Goal: Register for event/course

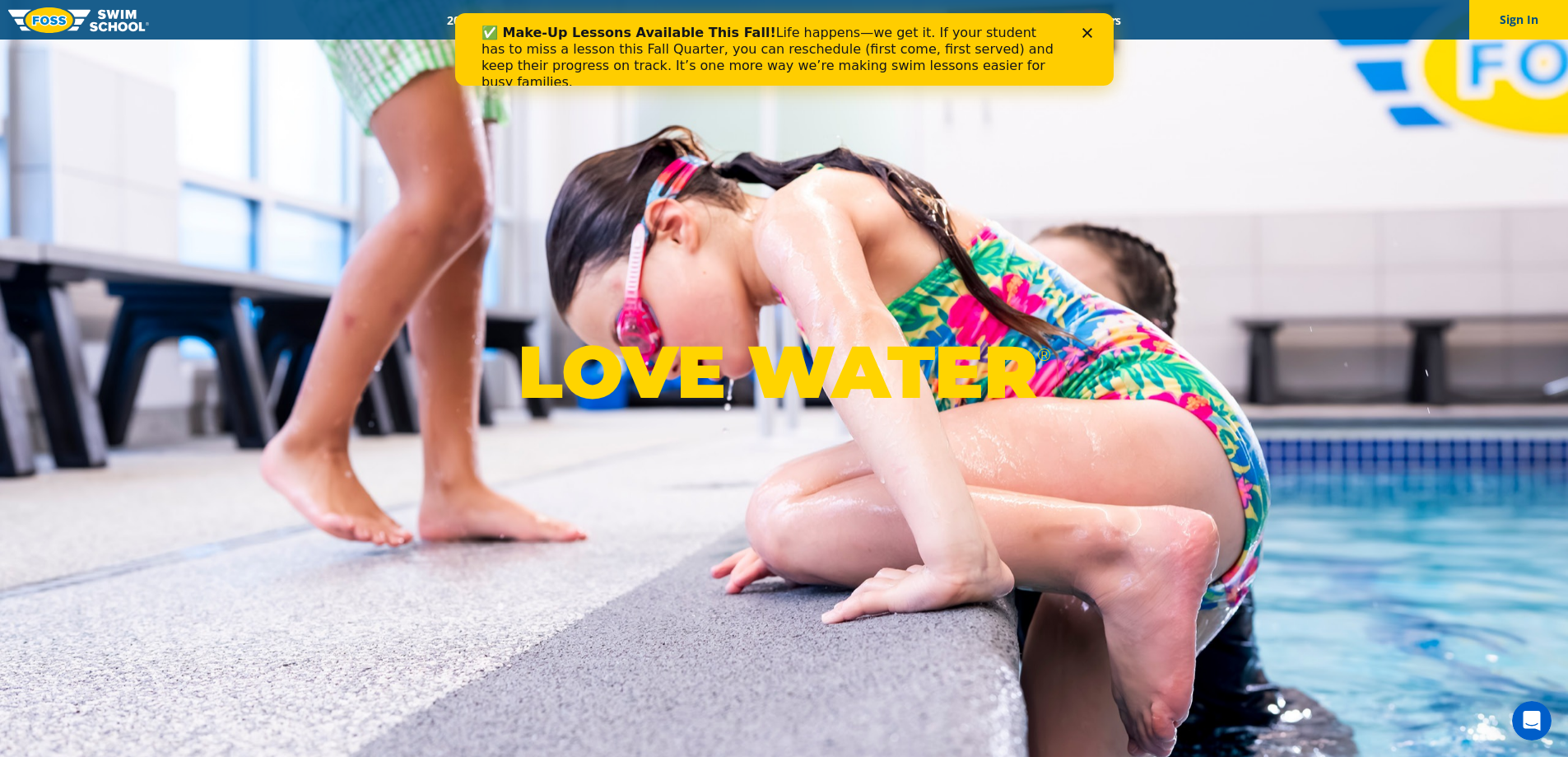
click at [1084, 36] on polygon "Close" at bounding box center [1087, 33] width 10 height 10
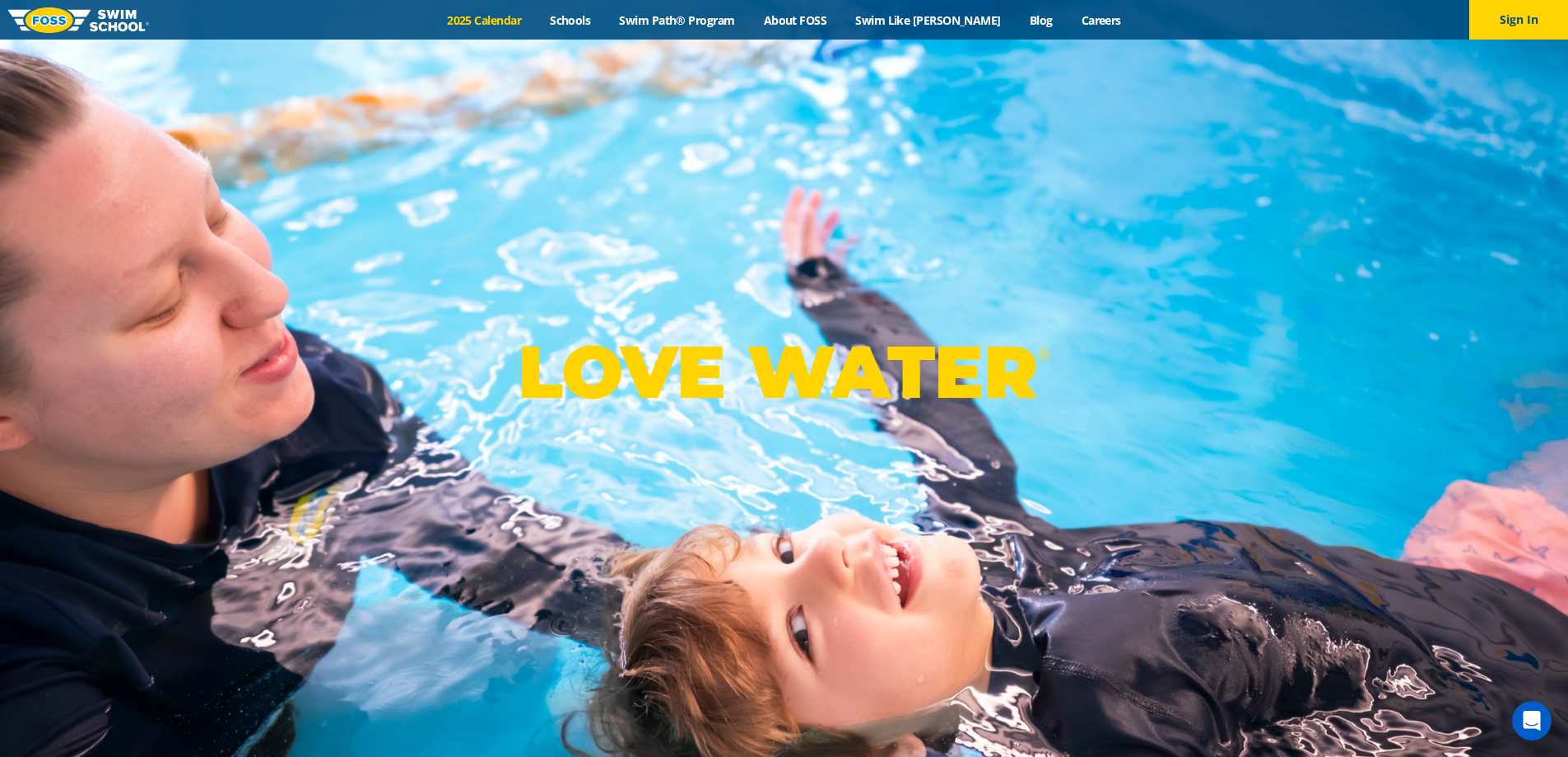
click at [527, 18] on link "2025 Calendar" at bounding box center [484, 20] width 103 height 15
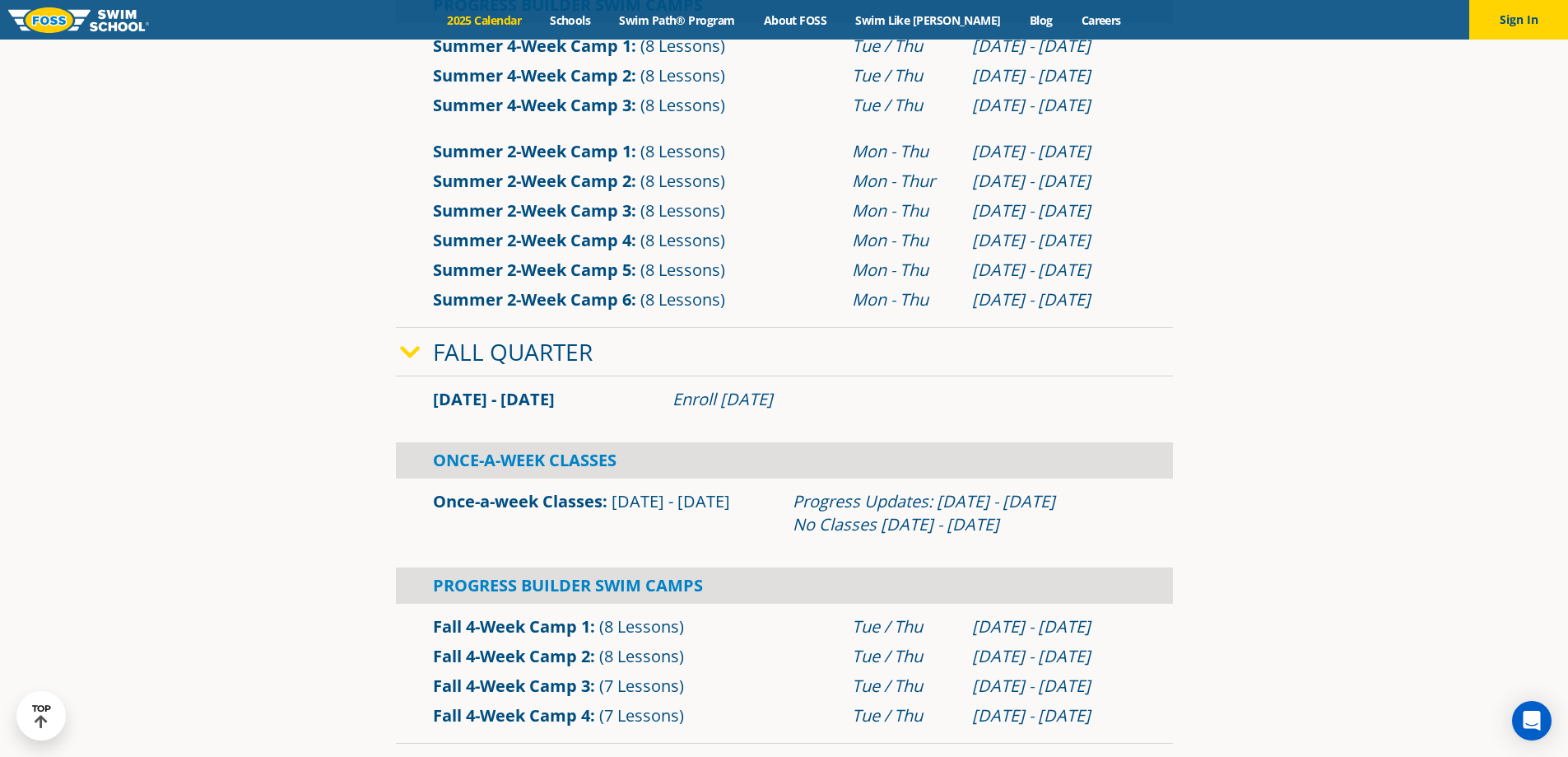
scroll to position [1071, 0]
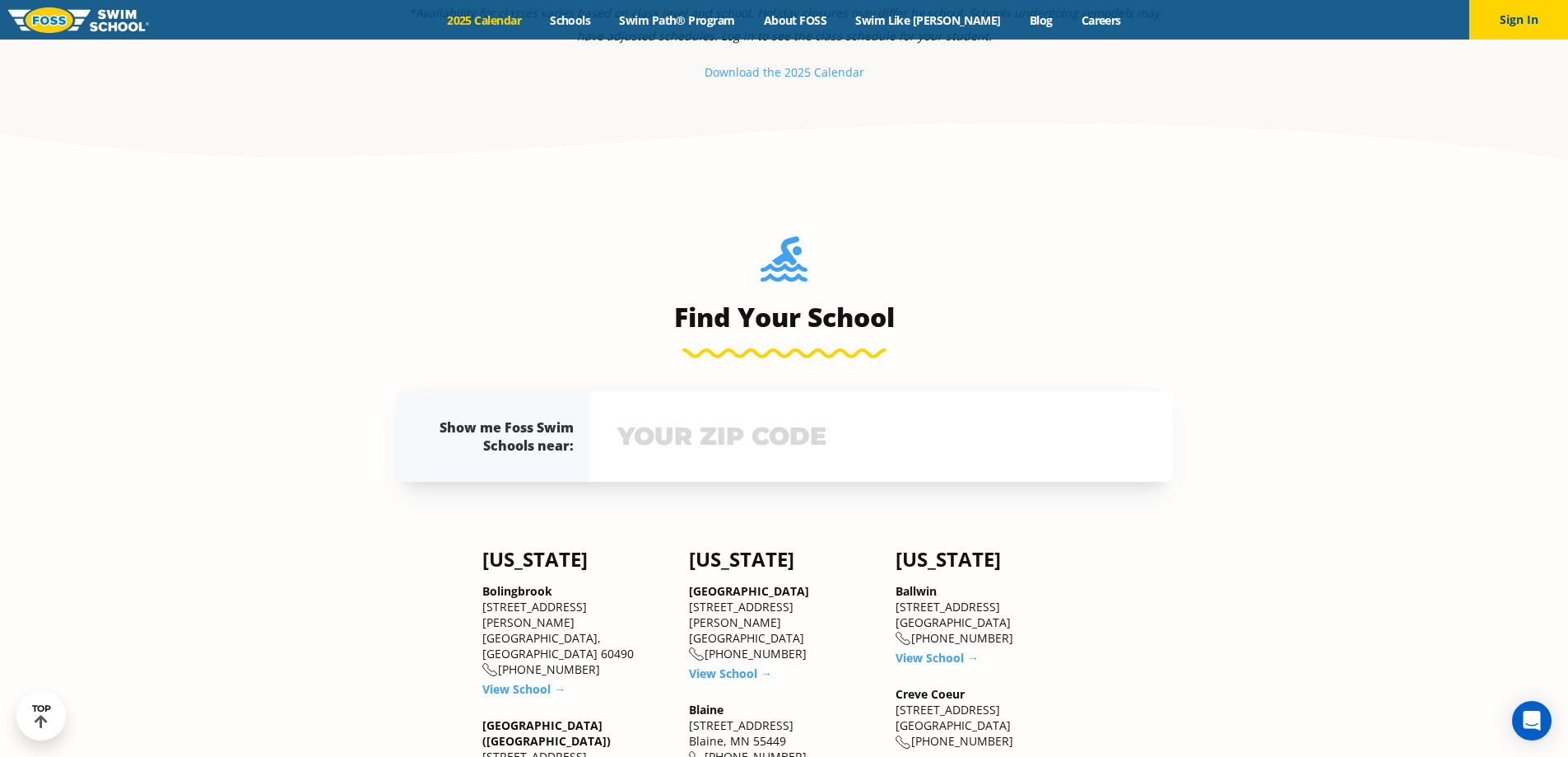
click at [651, 428] on input "text" at bounding box center [881, 437] width 537 height 48
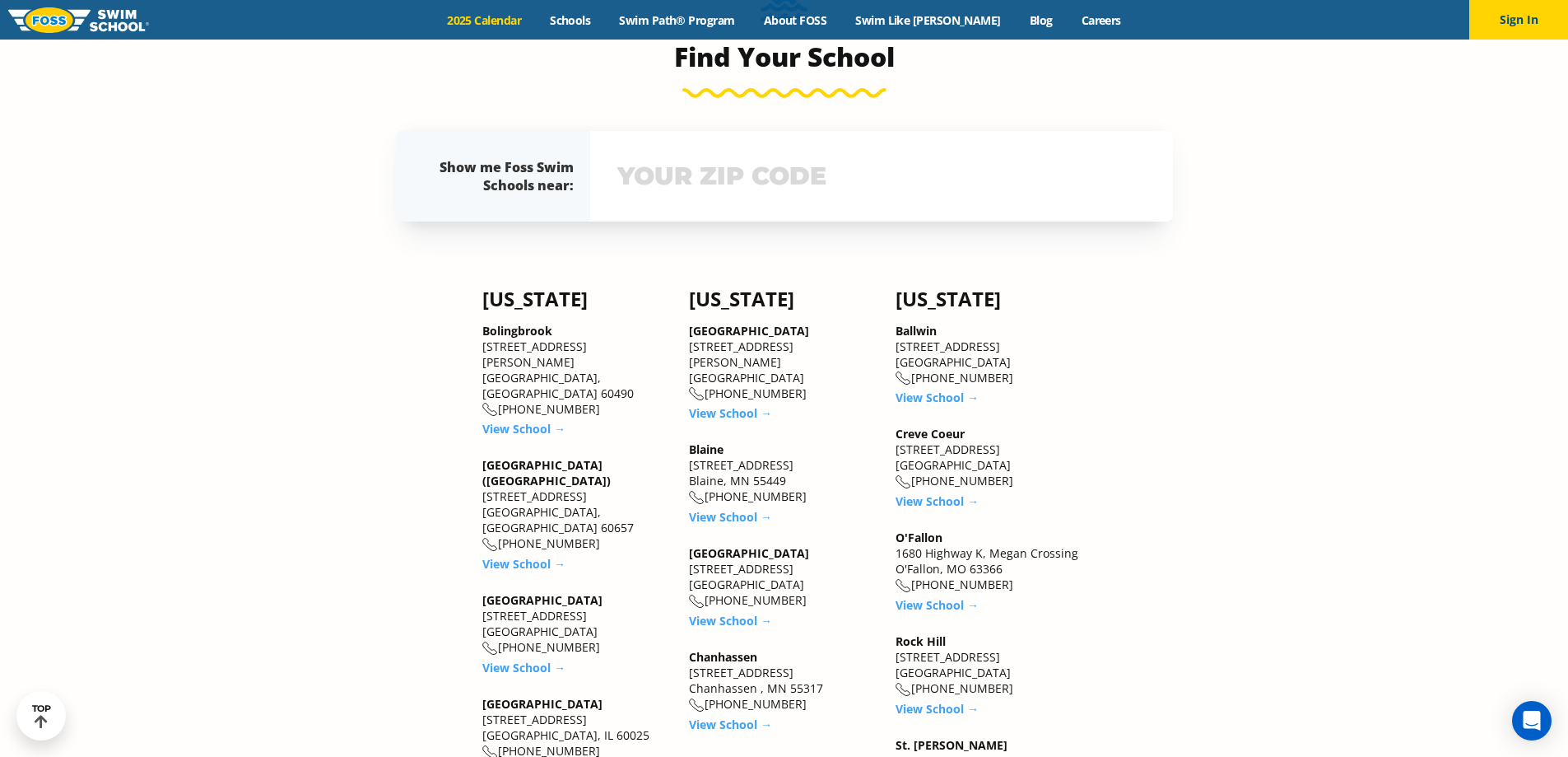
scroll to position [1956, 0]
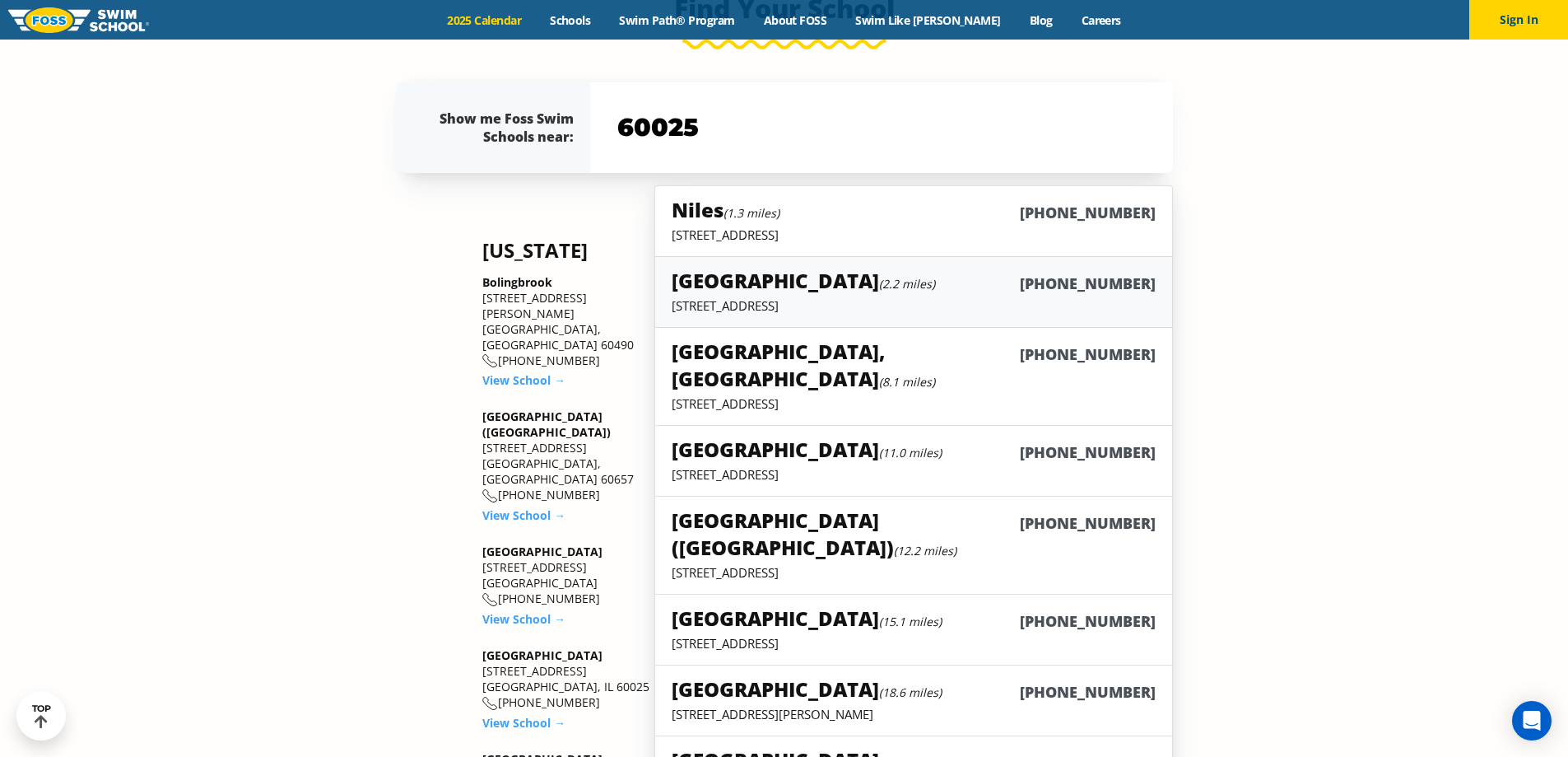
type input "60025"
click at [730, 292] on h5 "Glenview (2.2 miles)" at bounding box center [804, 281] width 263 height 27
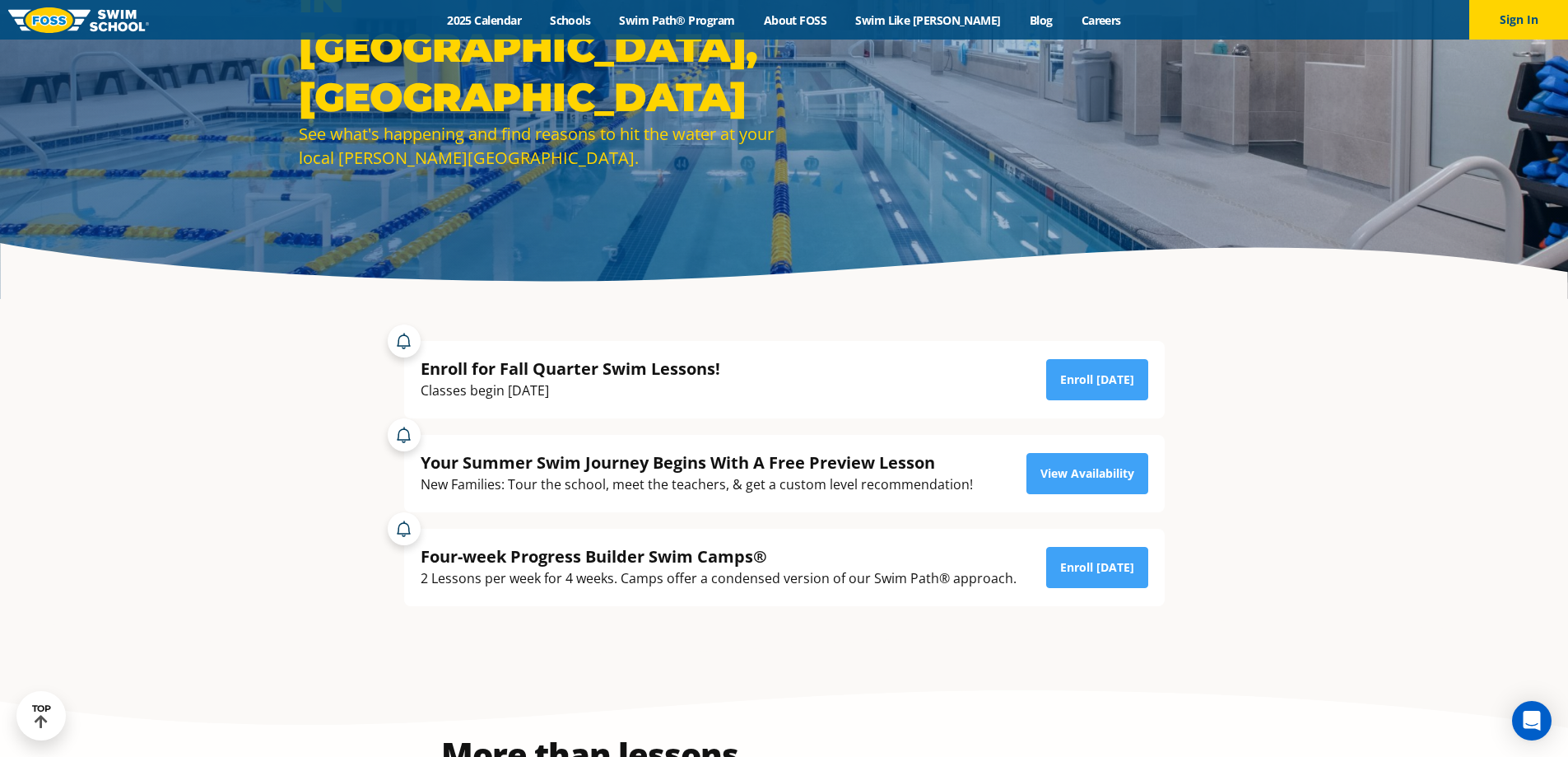
scroll to position [224, 0]
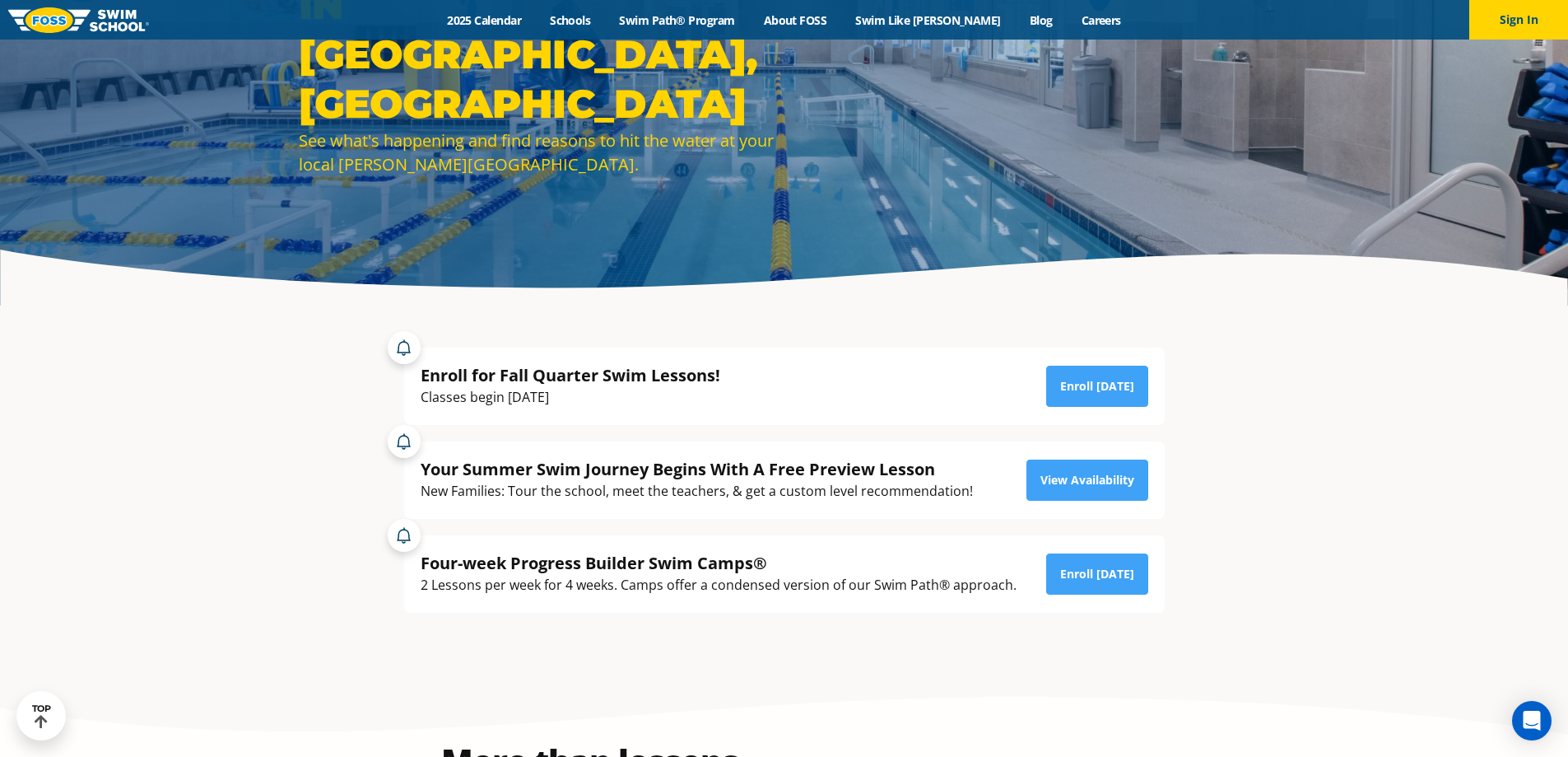
click at [1048, 378] on div "Enroll for Fall Quarter Swim Lessons! Classes begin [DATE] Enroll [DATE]" at bounding box center [784, 386] width 728 height 44
click at [1067, 383] on link "Enroll Today" at bounding box center [1098, 386] width 102 height 41
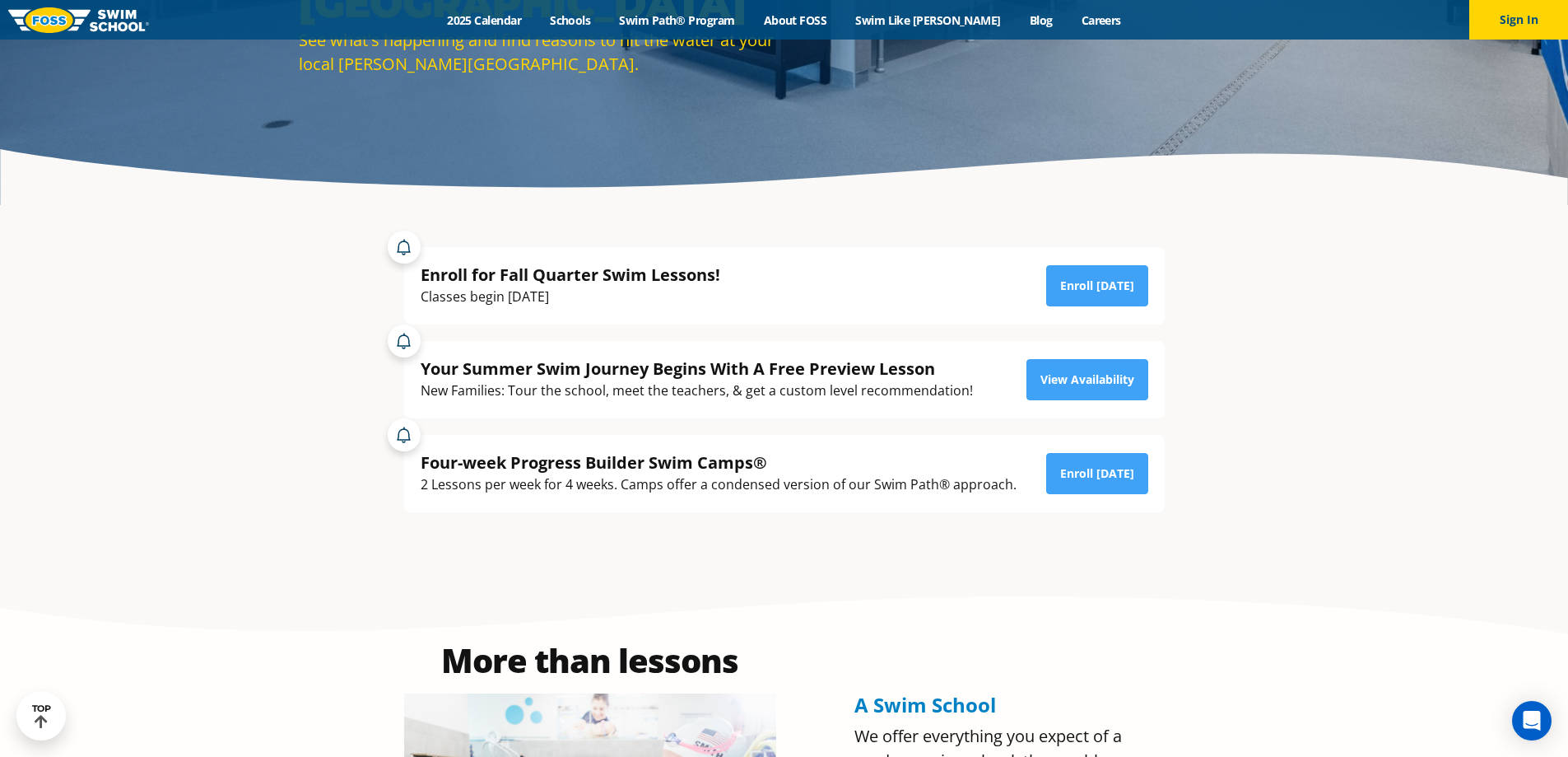
scroll to position [201, 0]
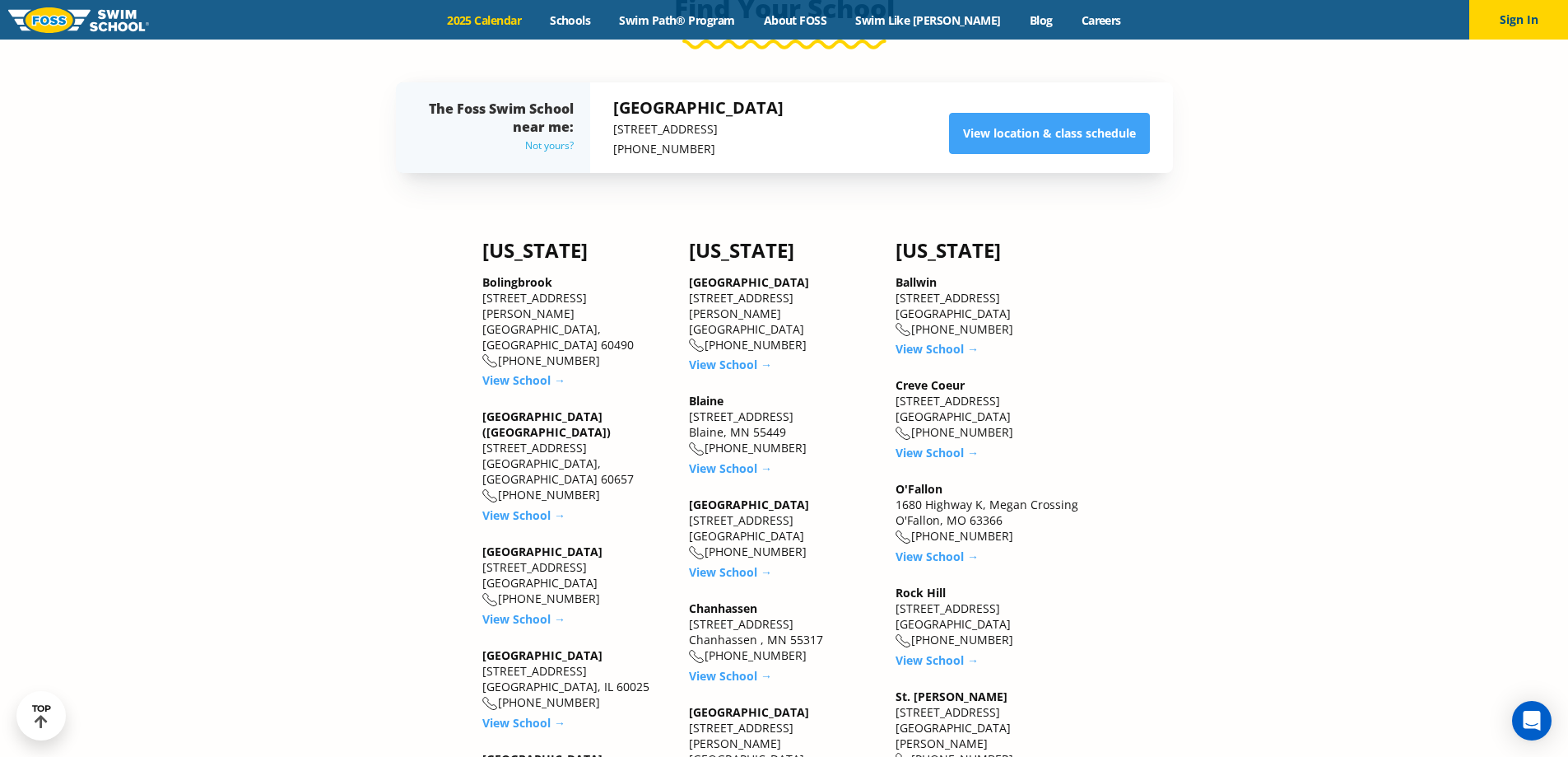
click at [550, 148] on div "Not yours?" at bounding box center [501, 145] width 145 height 20
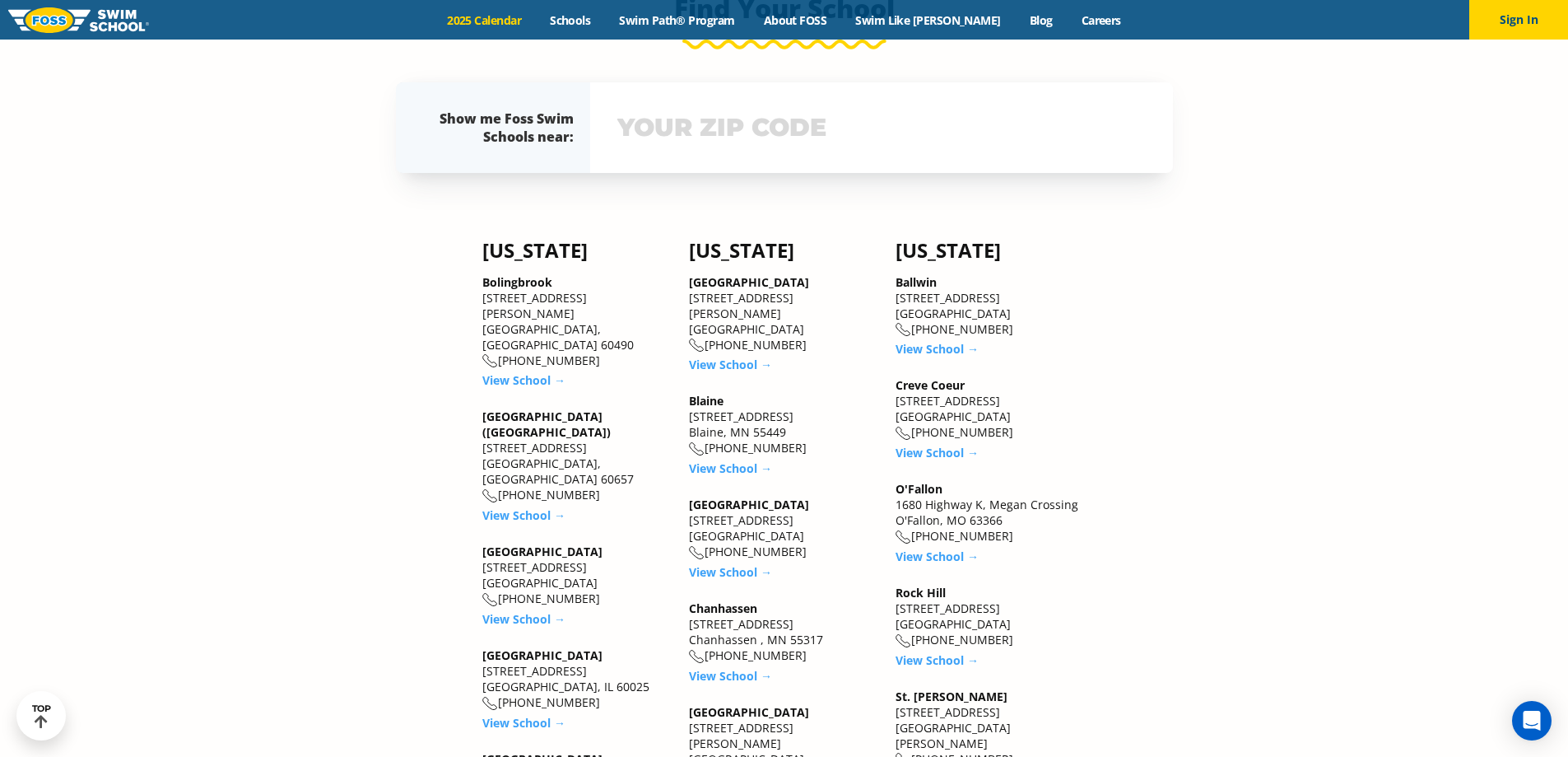
click at [667, 127] on input "text" at bounding box center [881, 128] width 537 height 48
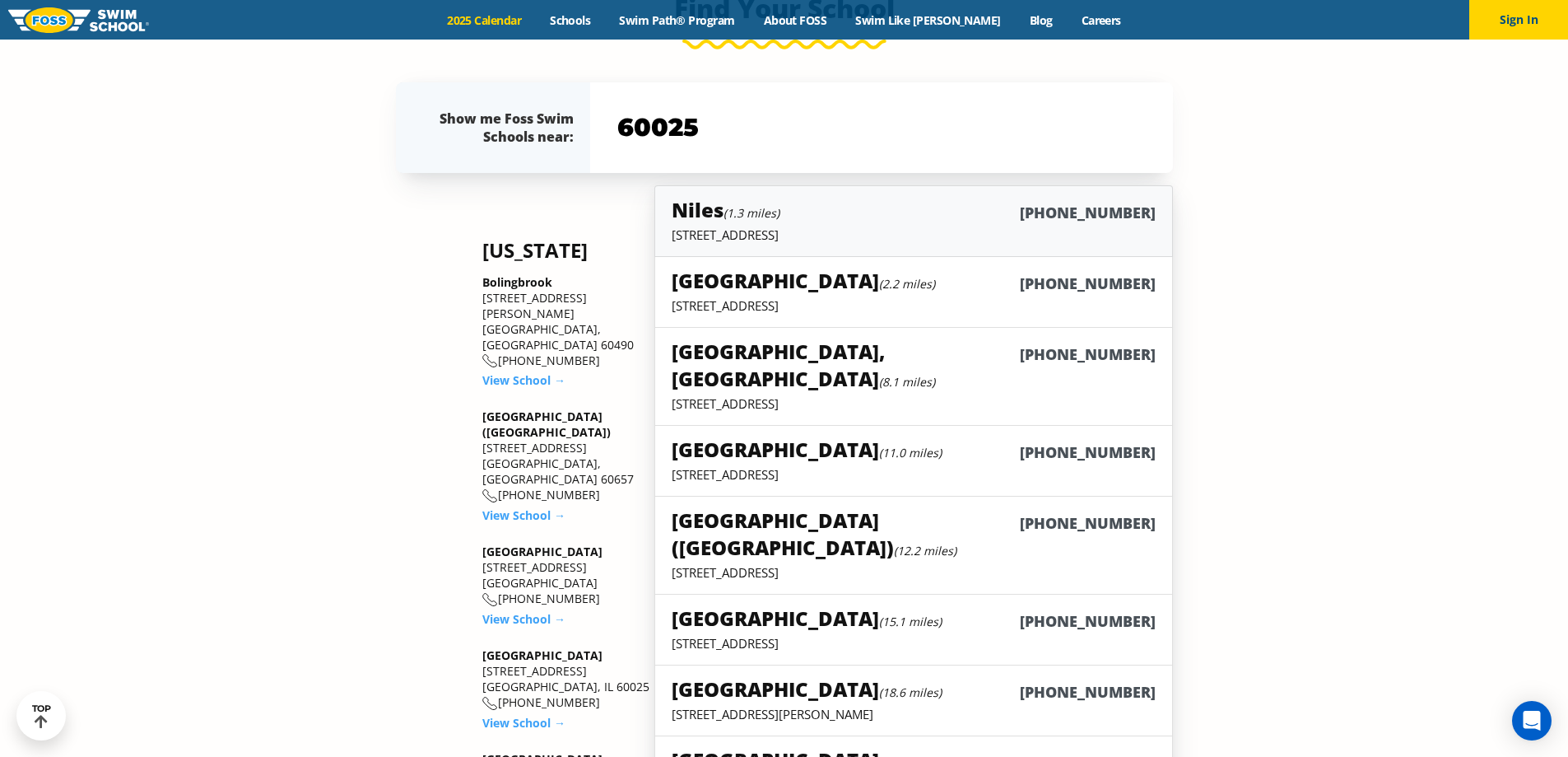
type input "60025"
click at [760, 220] on small "(1.3 miles)" at bounding box center [752, 212] width 56 height 15
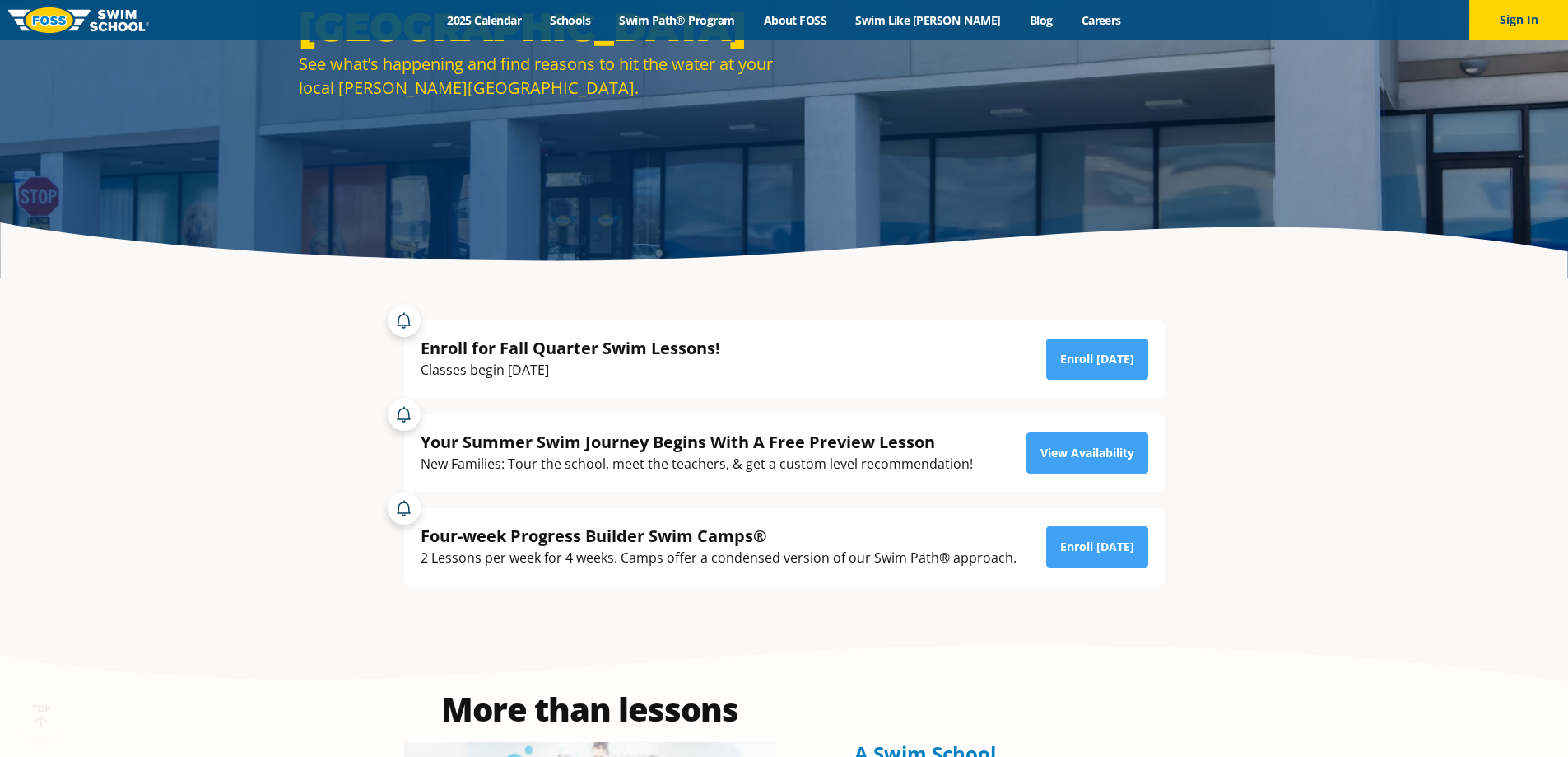
scroll to position [412, 0]
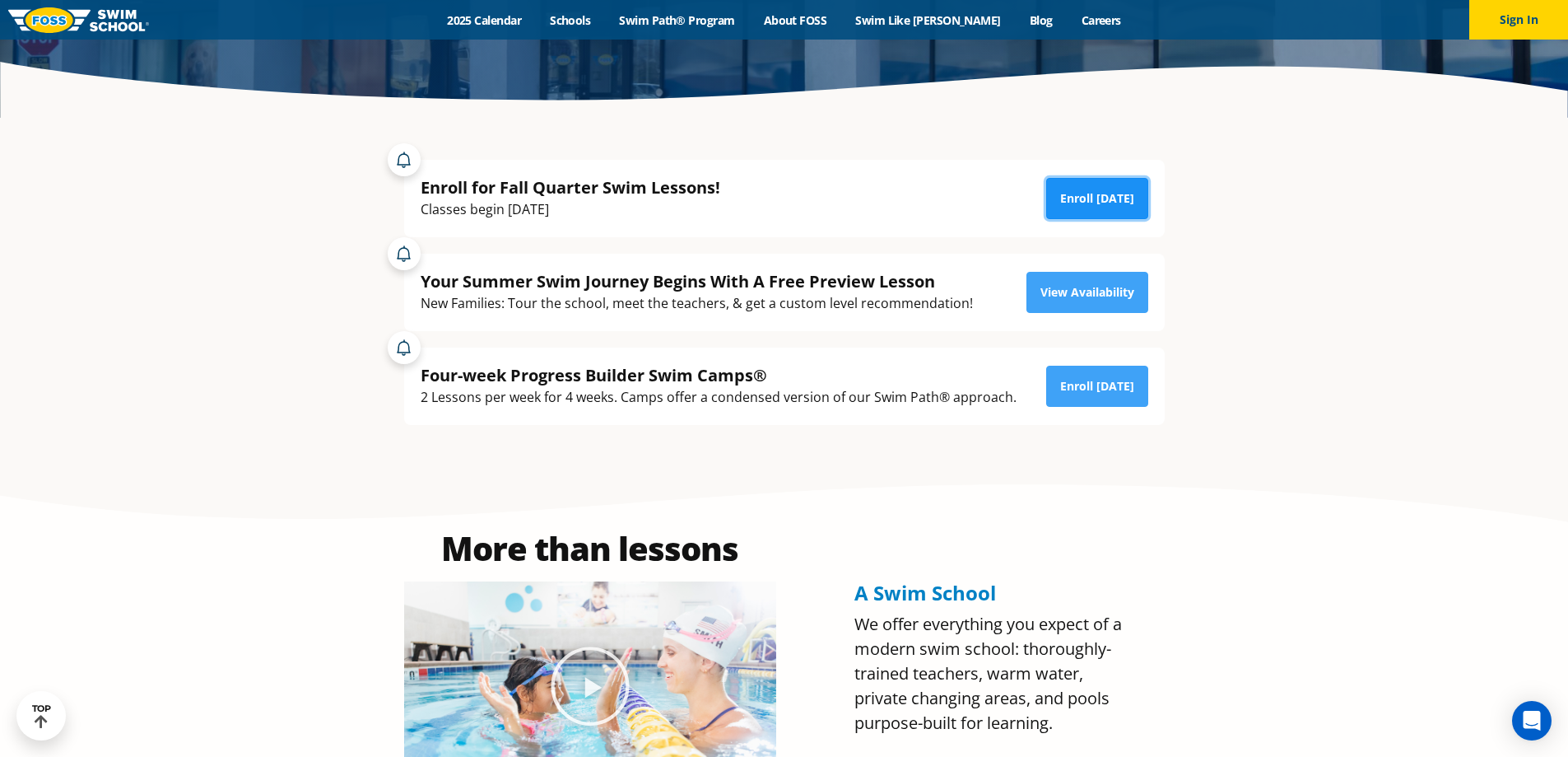
click at [1062, 192] on link "Enroll [DATE]" at bounding box center [1098, 198] width 102 height 41
